Goal: Find specific page/section: Find specific page/section

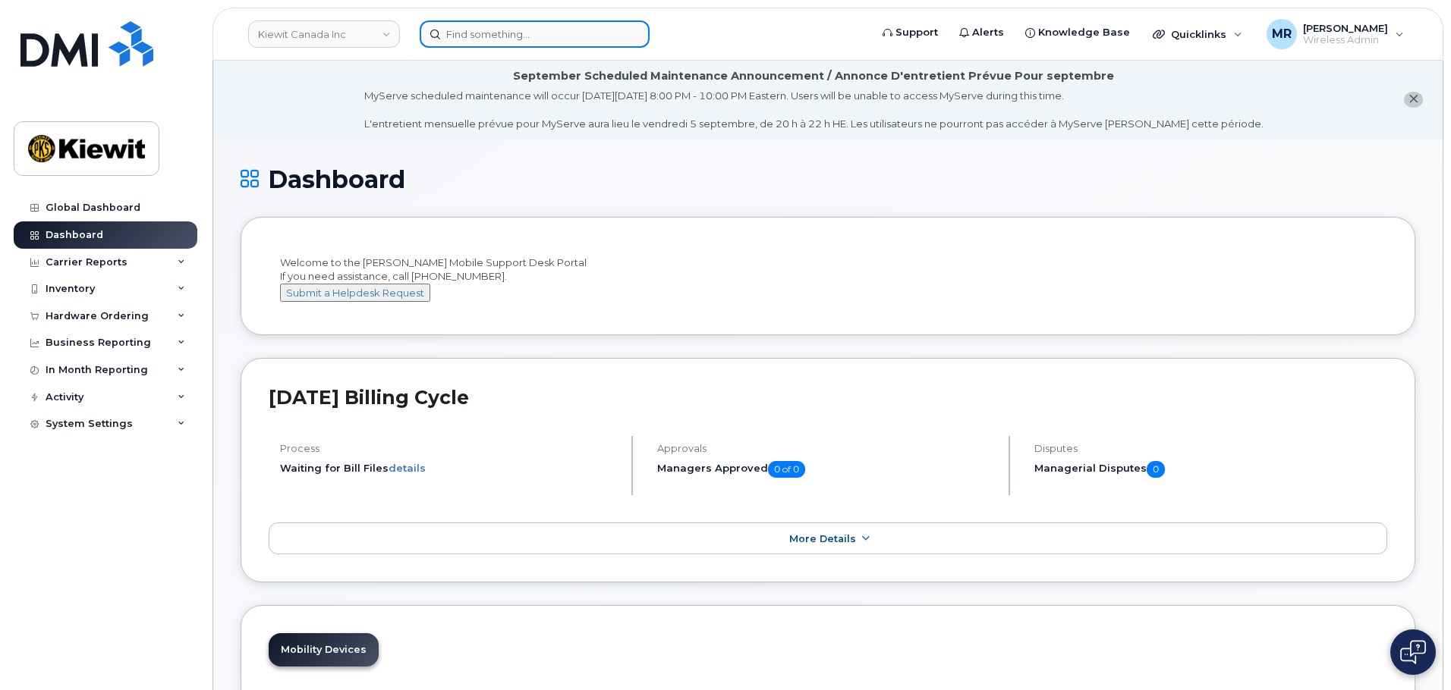
click at [473, 25] on input at bounding box center [535, 33] width 230 height 27
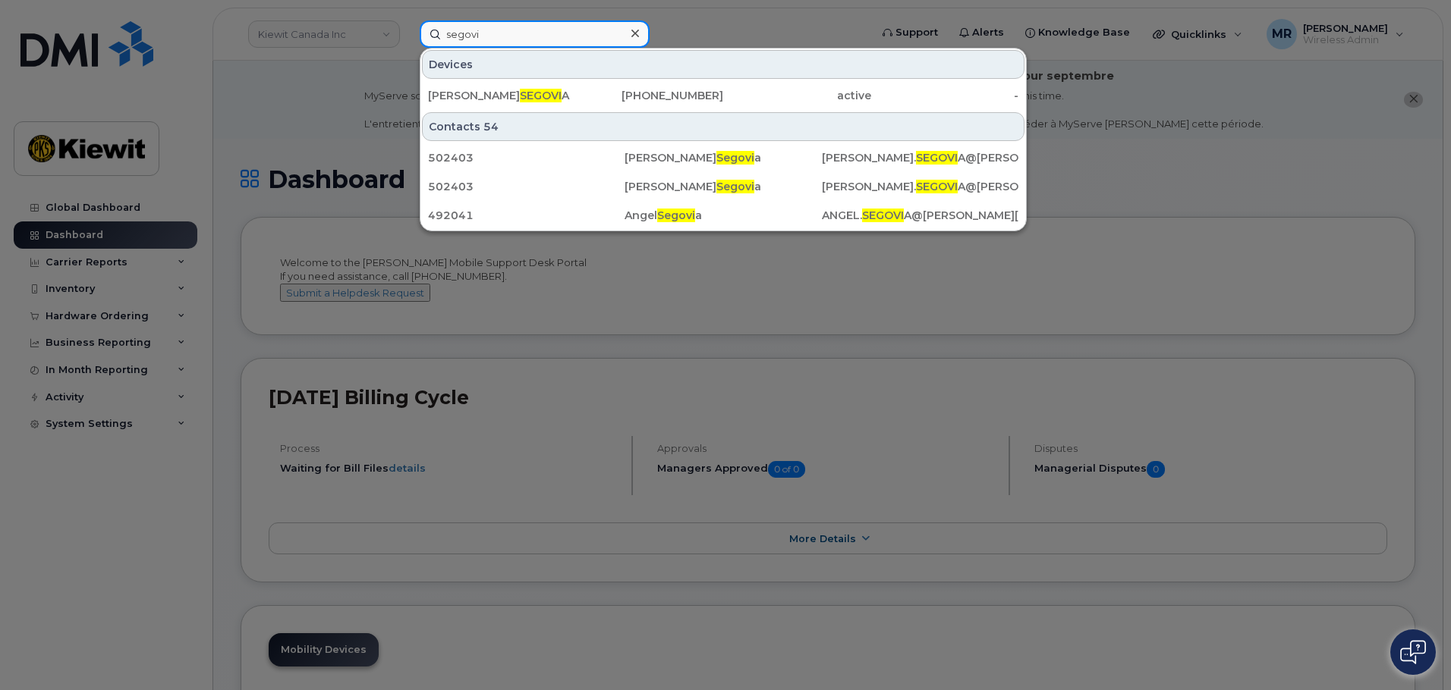
click at [512, 33] on input "segovi" at bounding box center [535, 33] width 230 height 27
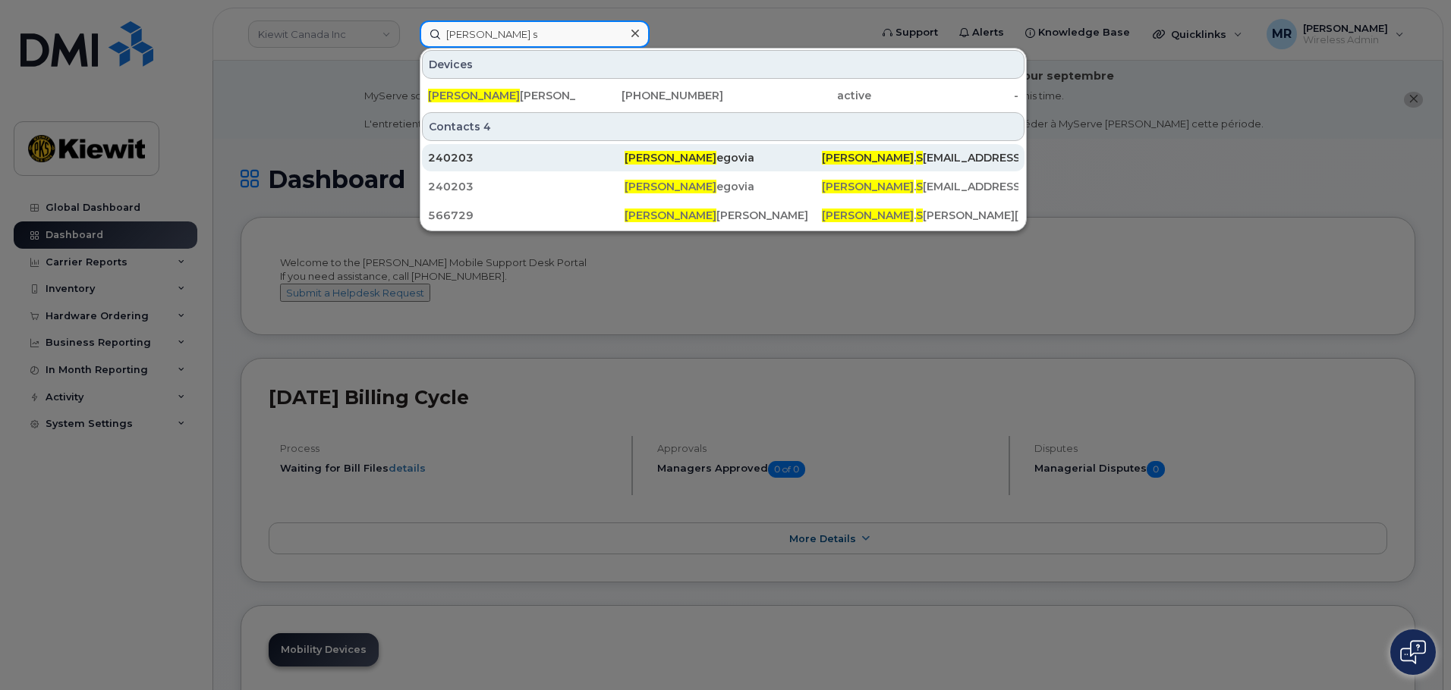
type input "[PERSON_NAME] s"
click at [641, 151] on div "[PERSON_NAME]" at bounding box center [722, 157] width 196 height 15
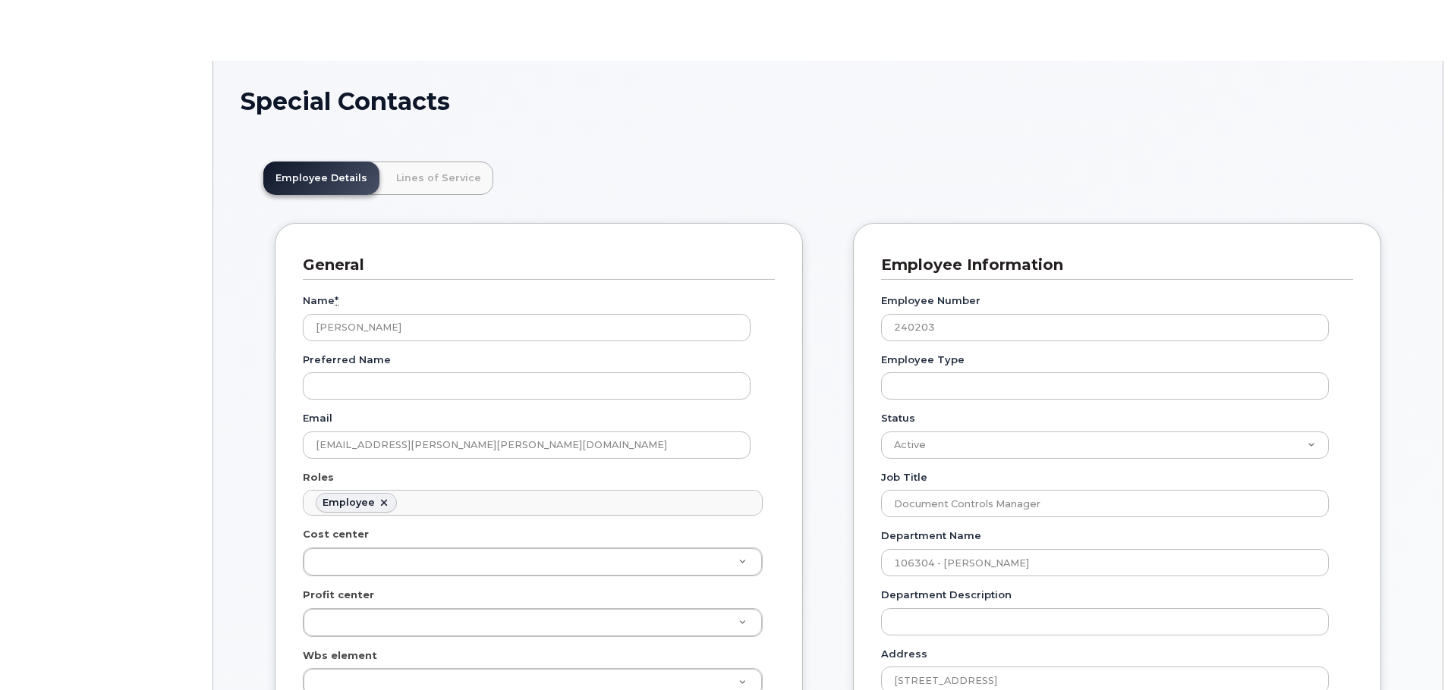
scroll to position [52, 0]
